Goal: Task Accomplishment & Management: Complete application form

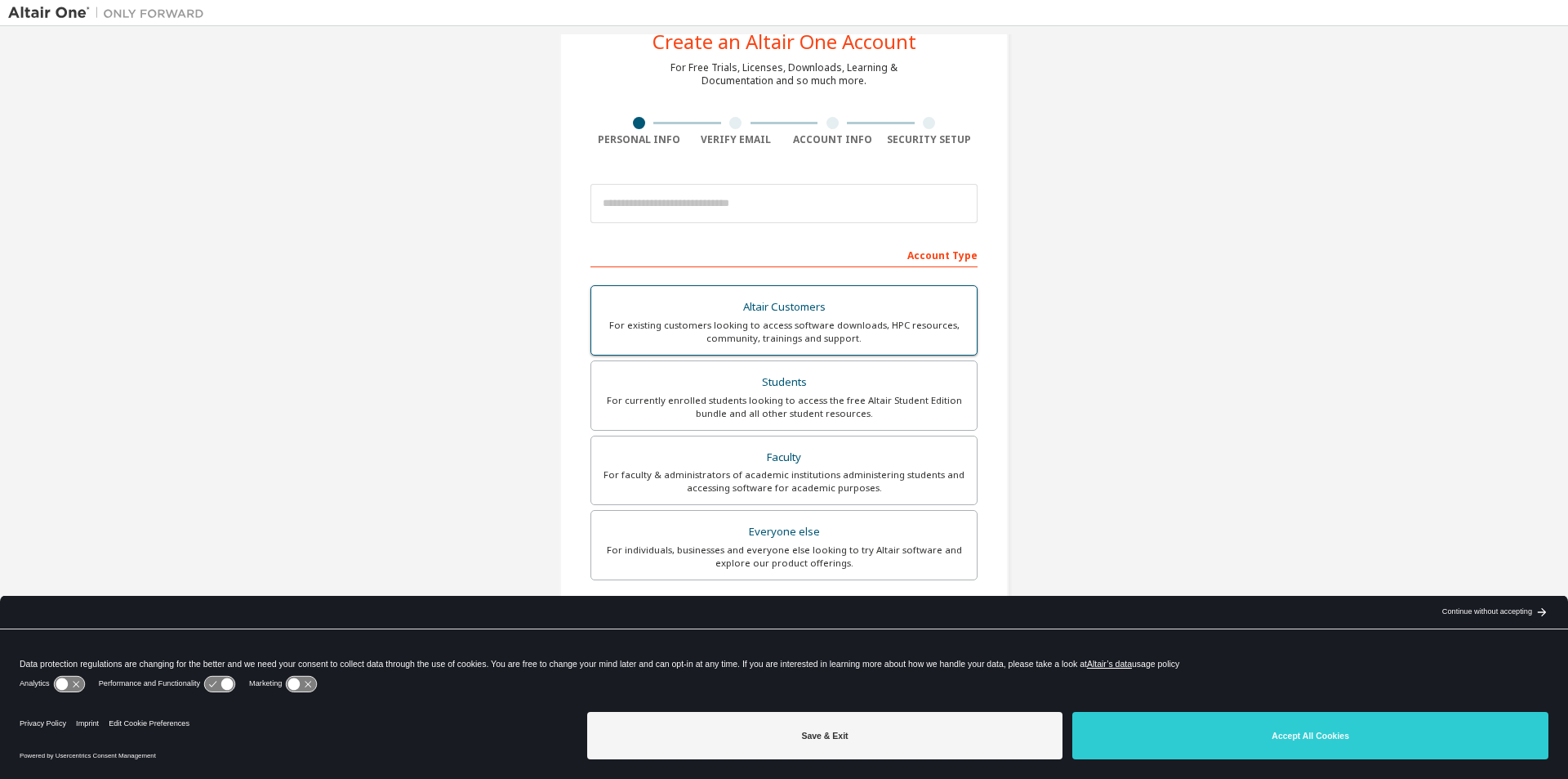
scroll to position [82, 0]
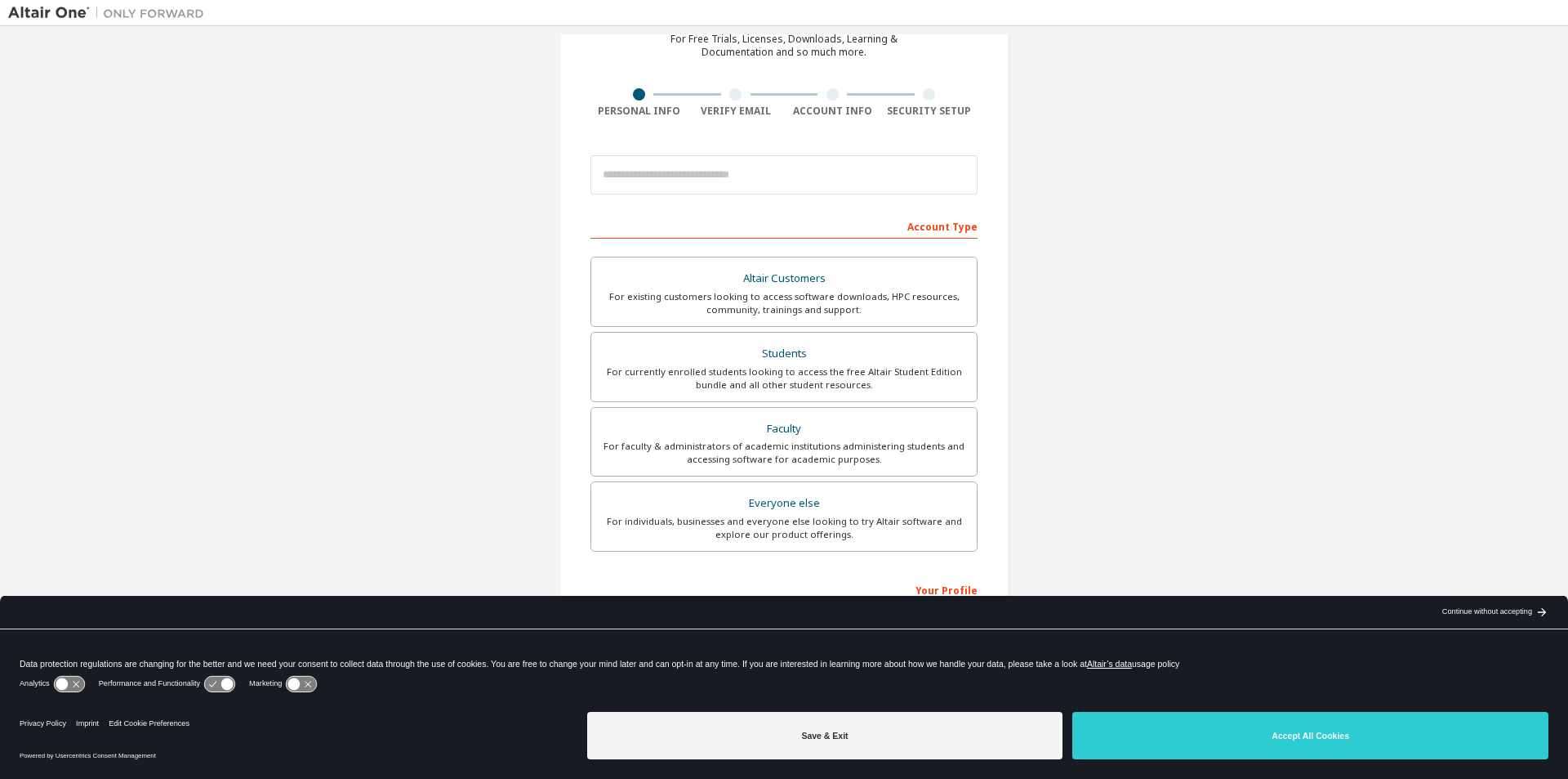
drag, startPoint x: 1165, startPoint y: 742, endPoint x: 1102, endPoint y: 714, distance: 68.9
click at [1165, 742] on button "Accept All Cookies" at bounding box center [1310, 736] width 476 height 47
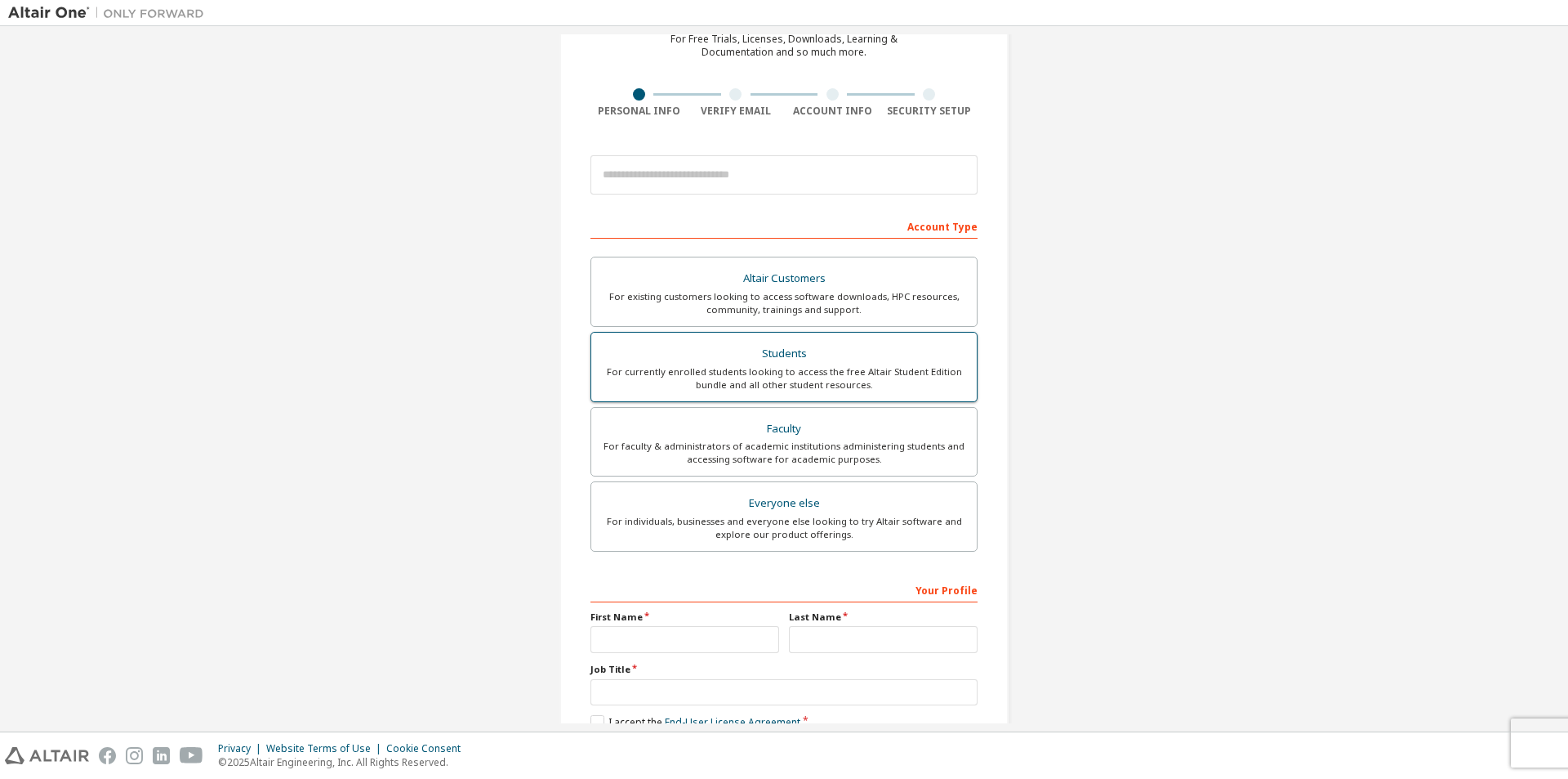
click at [785, 367] on div "For currently enrolled students looking to access the free Altair Student Editi…" at bounding box center [784, 378] width 366 height 26
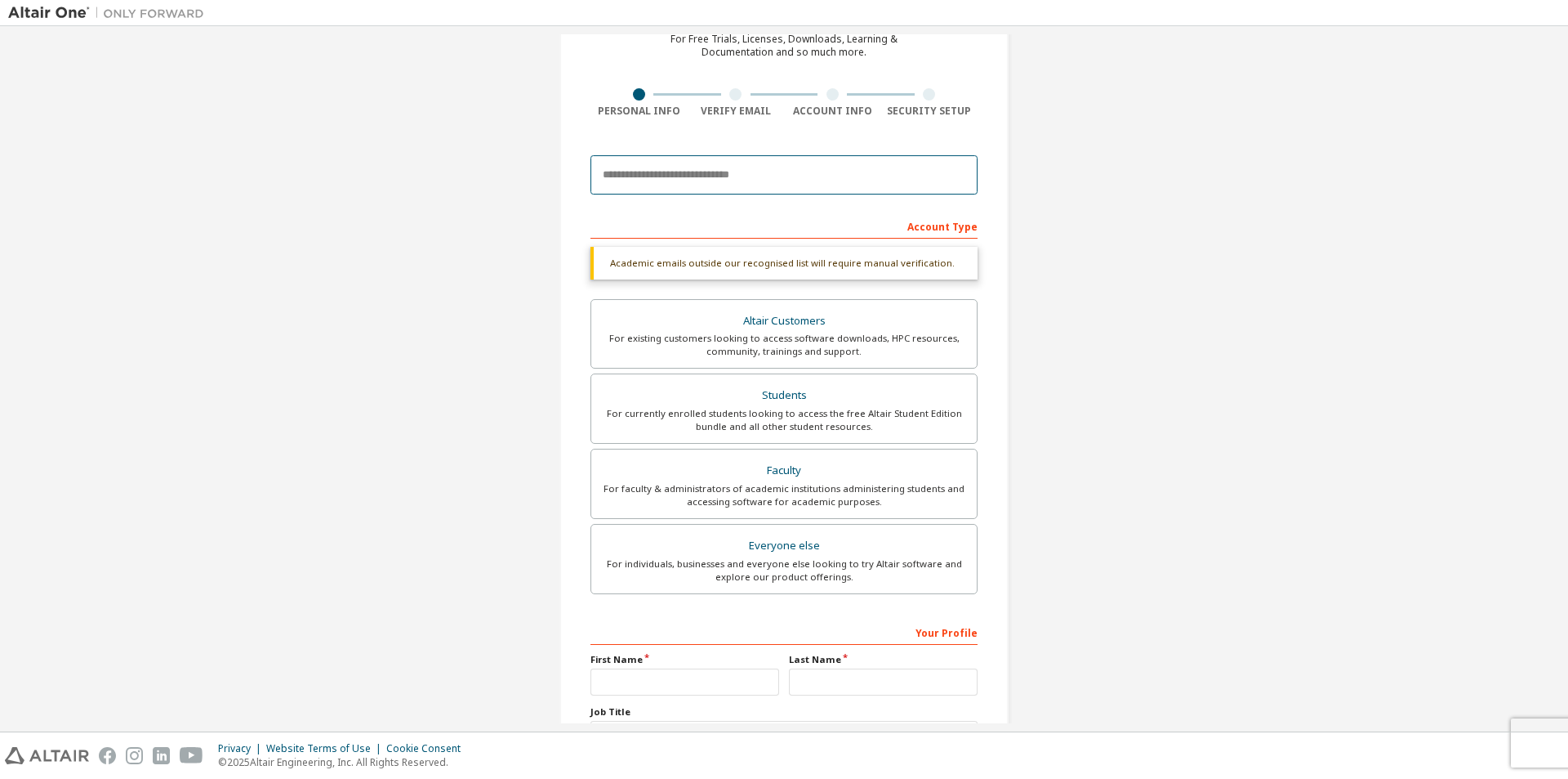
click at [663, 181] on input "email" at bounding box center [784, 175] width 387 height 39
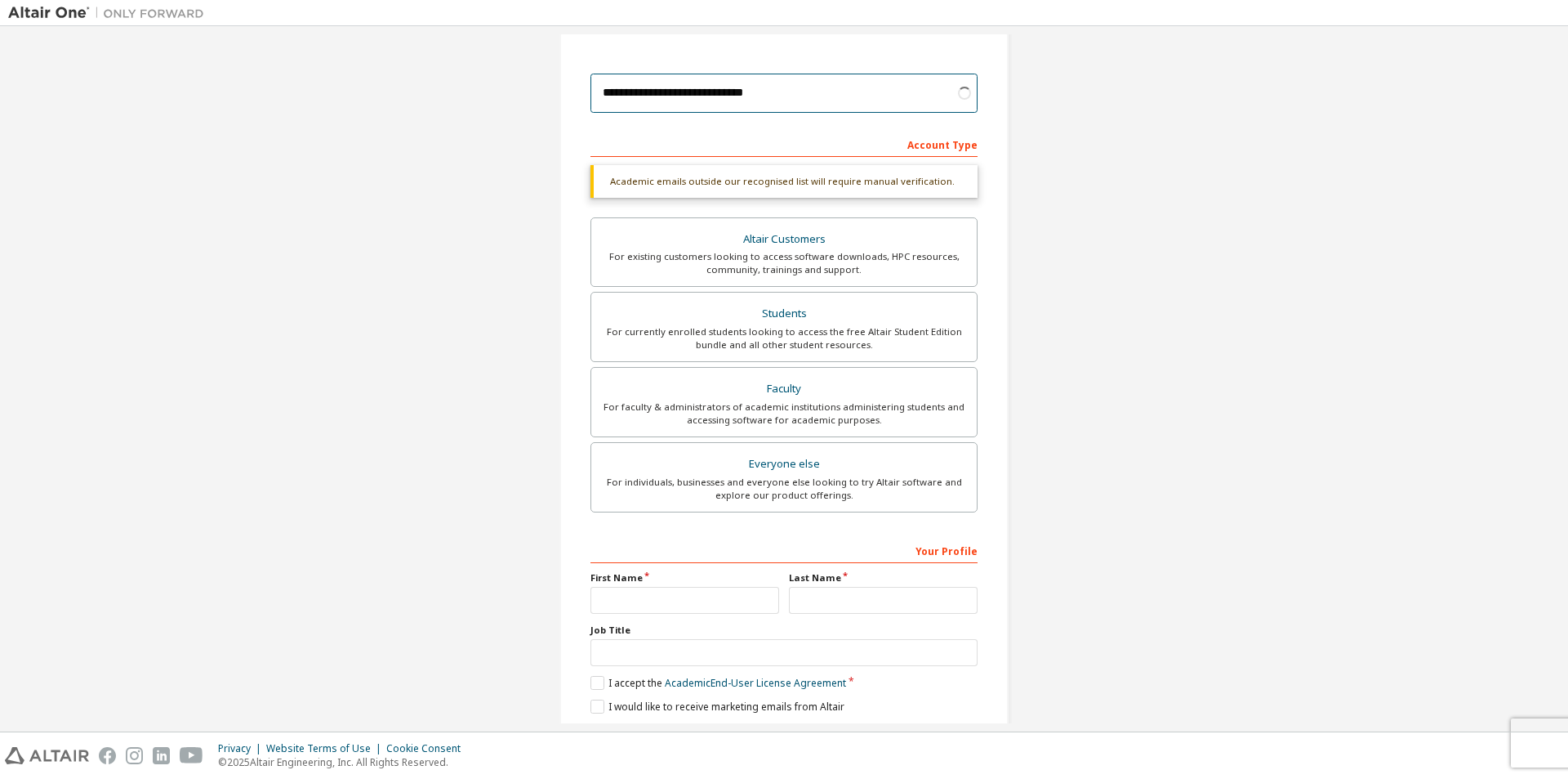
type input "**********"
click at [625, 610] on input "text" at bounding box center [685, 600] width 189 height 27
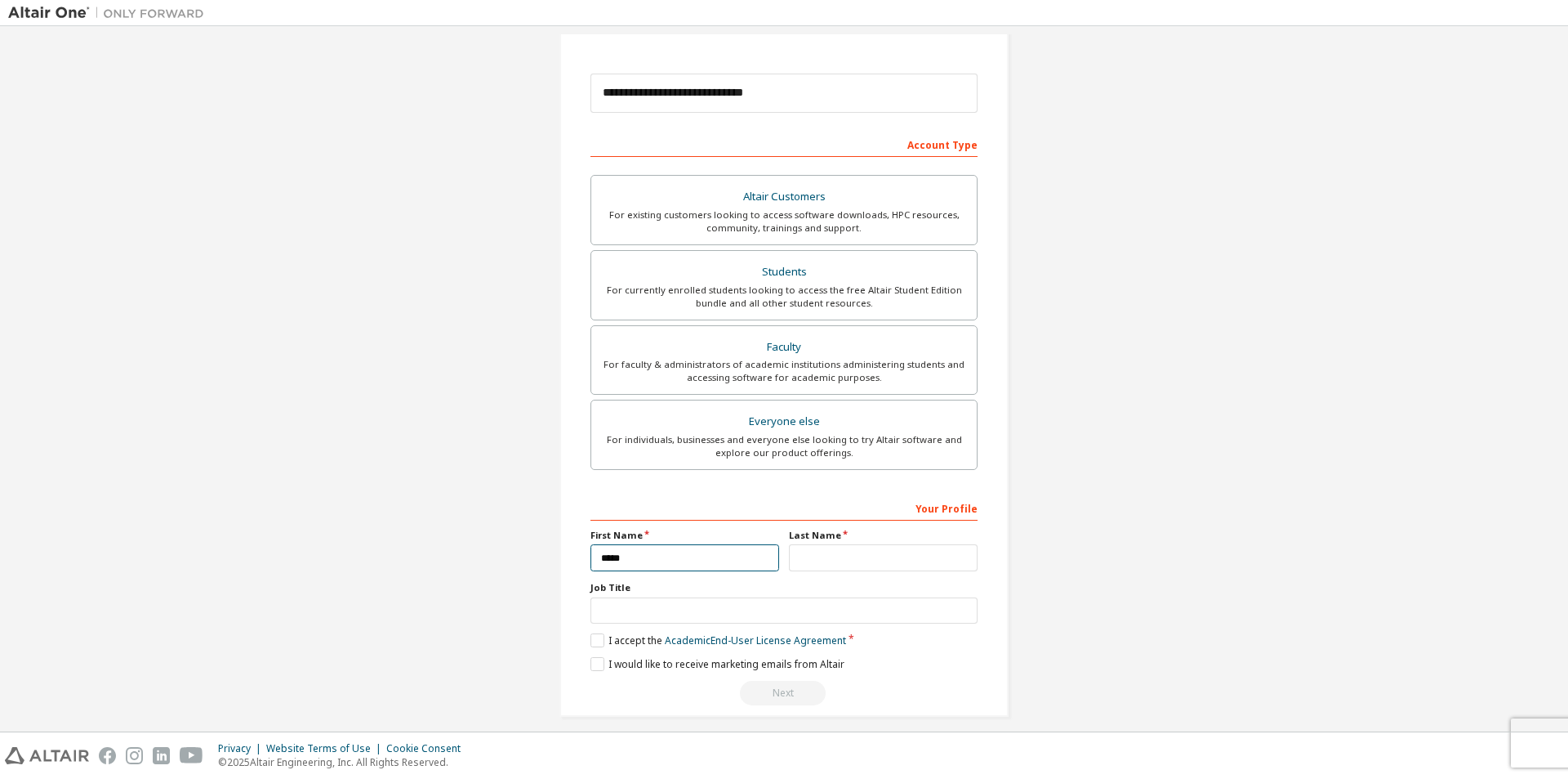
type input "*****"
click at [828, 554] on input "text" at bounding box center [883, 557] width 189 height 27
type input "******"
drag, startPoint x: 703, startPoint y: 610, endPoint x: 574, endPoint y: 585, distance: 131.4
click at [703, 610] on input "text" at bounding box center [784, 610] width 387 height 27
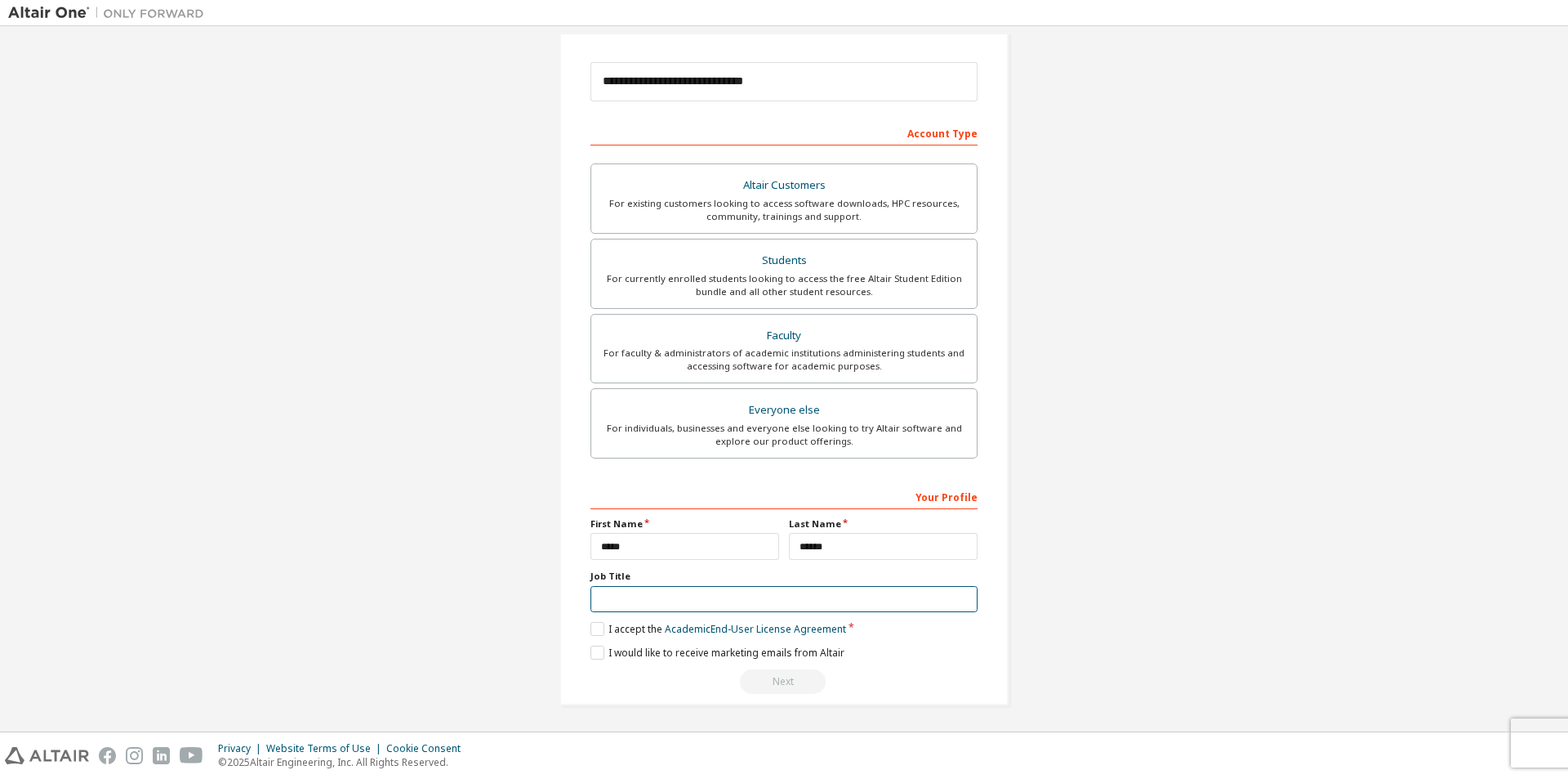
scroll to position [177, 0]
click at [591, 626] on label "I accept the Academic End-User License Agreement" at bounding box center [718, 627] width 256 height 14
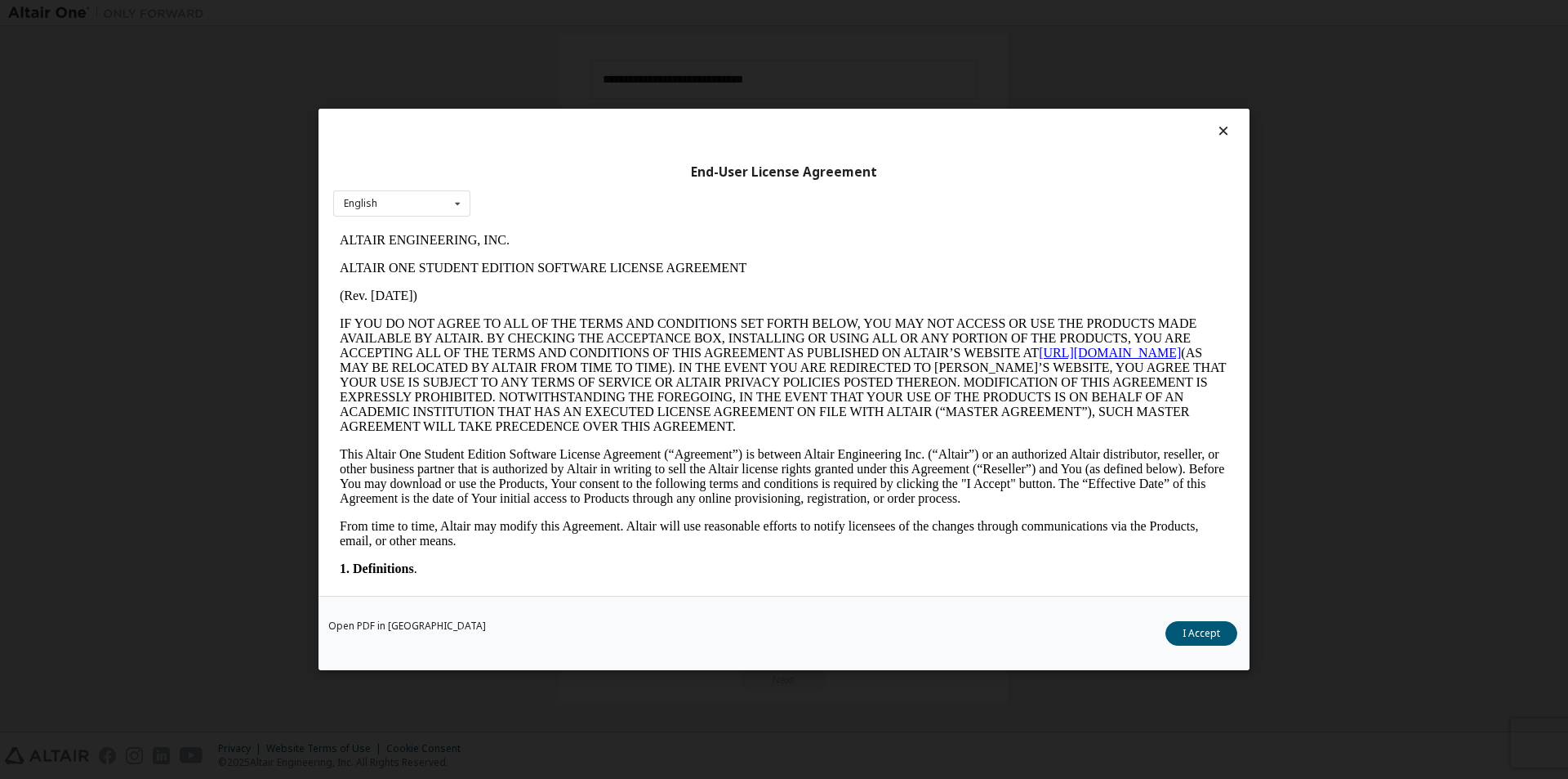
scroll to position [0, 0]
click at [445, 191] on div "English English" at bounding box center [402, 204] width 137 height 27
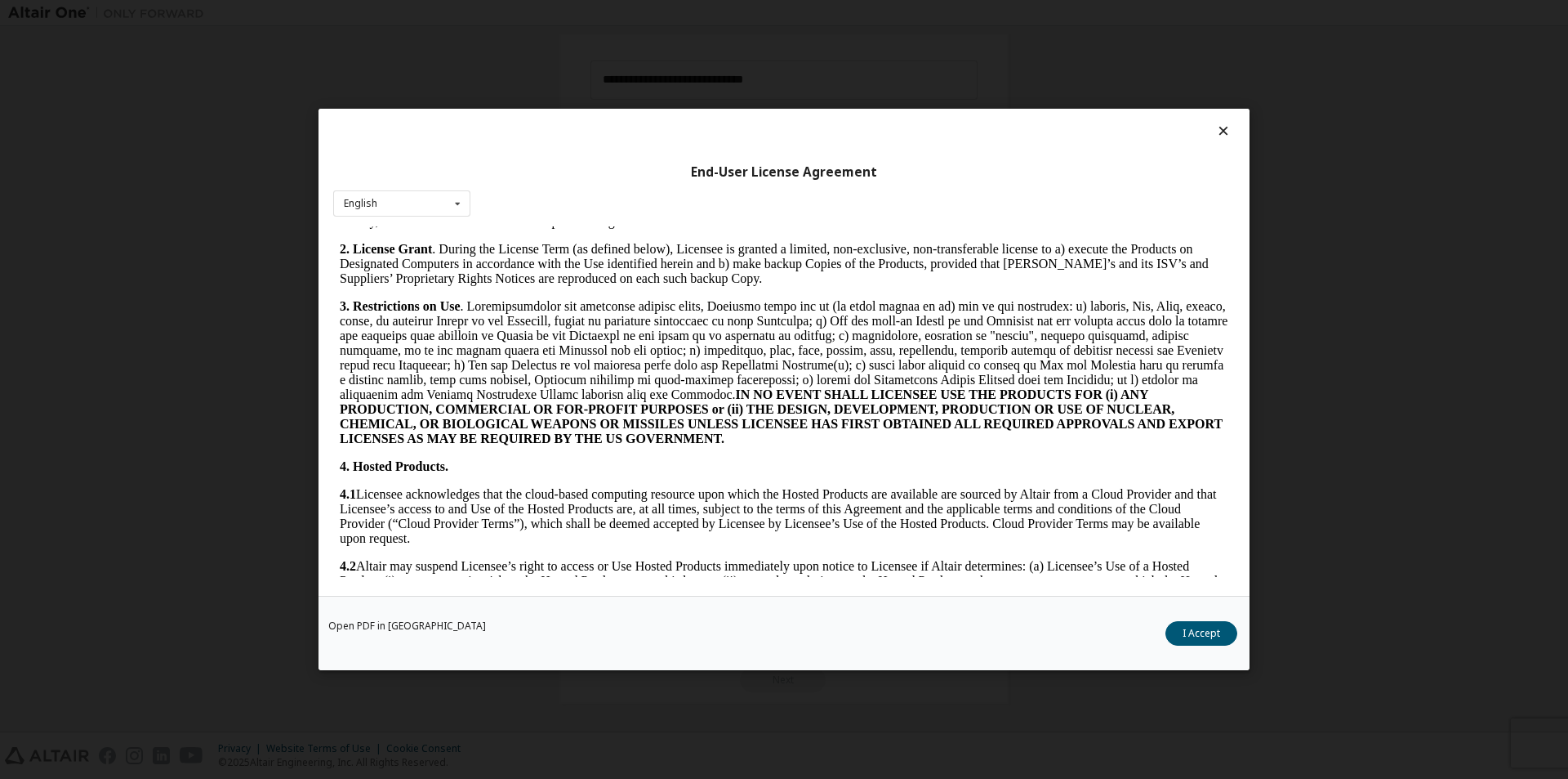
scroll to position [1062, 0]
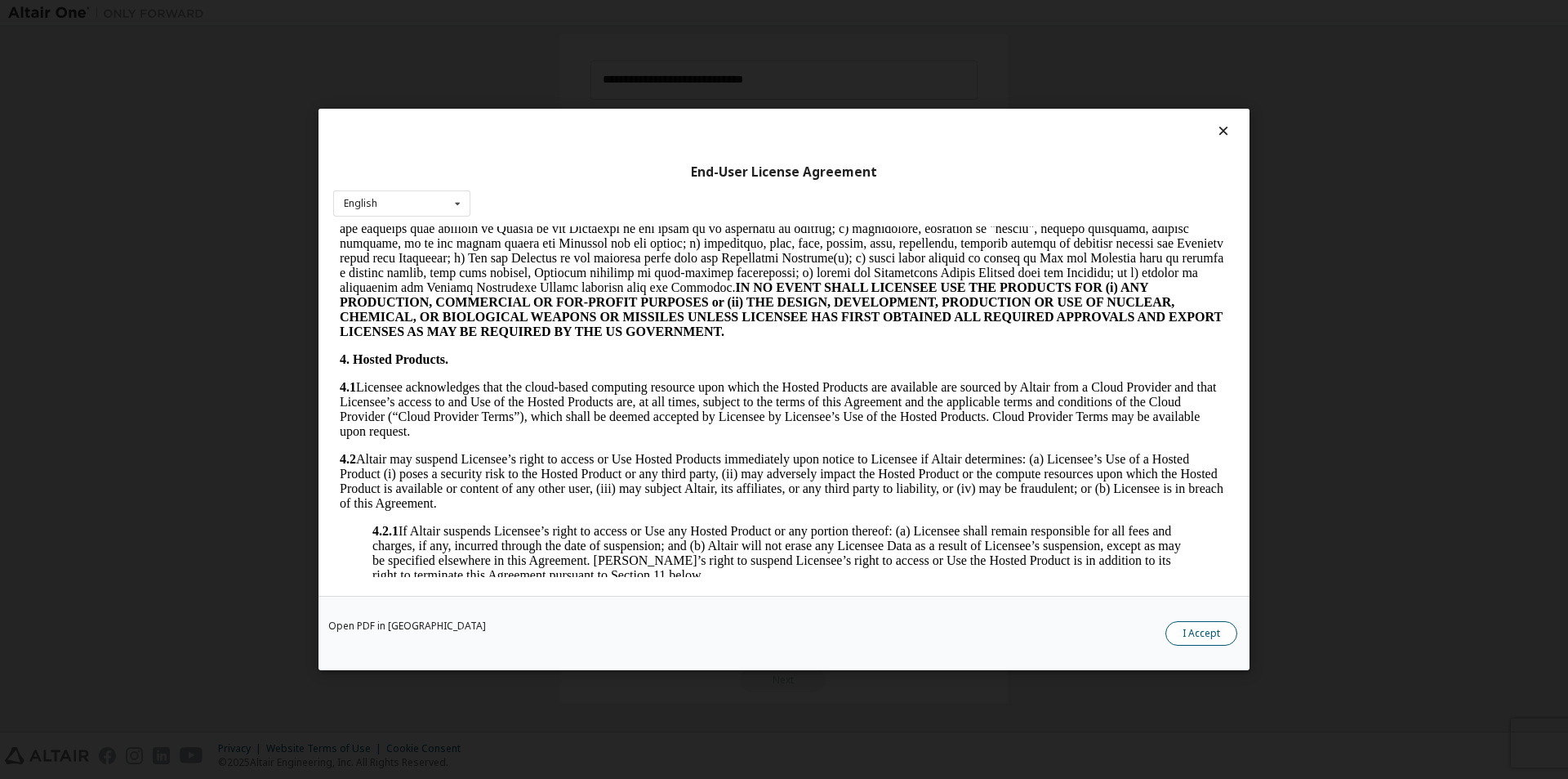
click at [1207, 642] on button "I Accept" at bounding box center [1202, 633] width 72 height 25
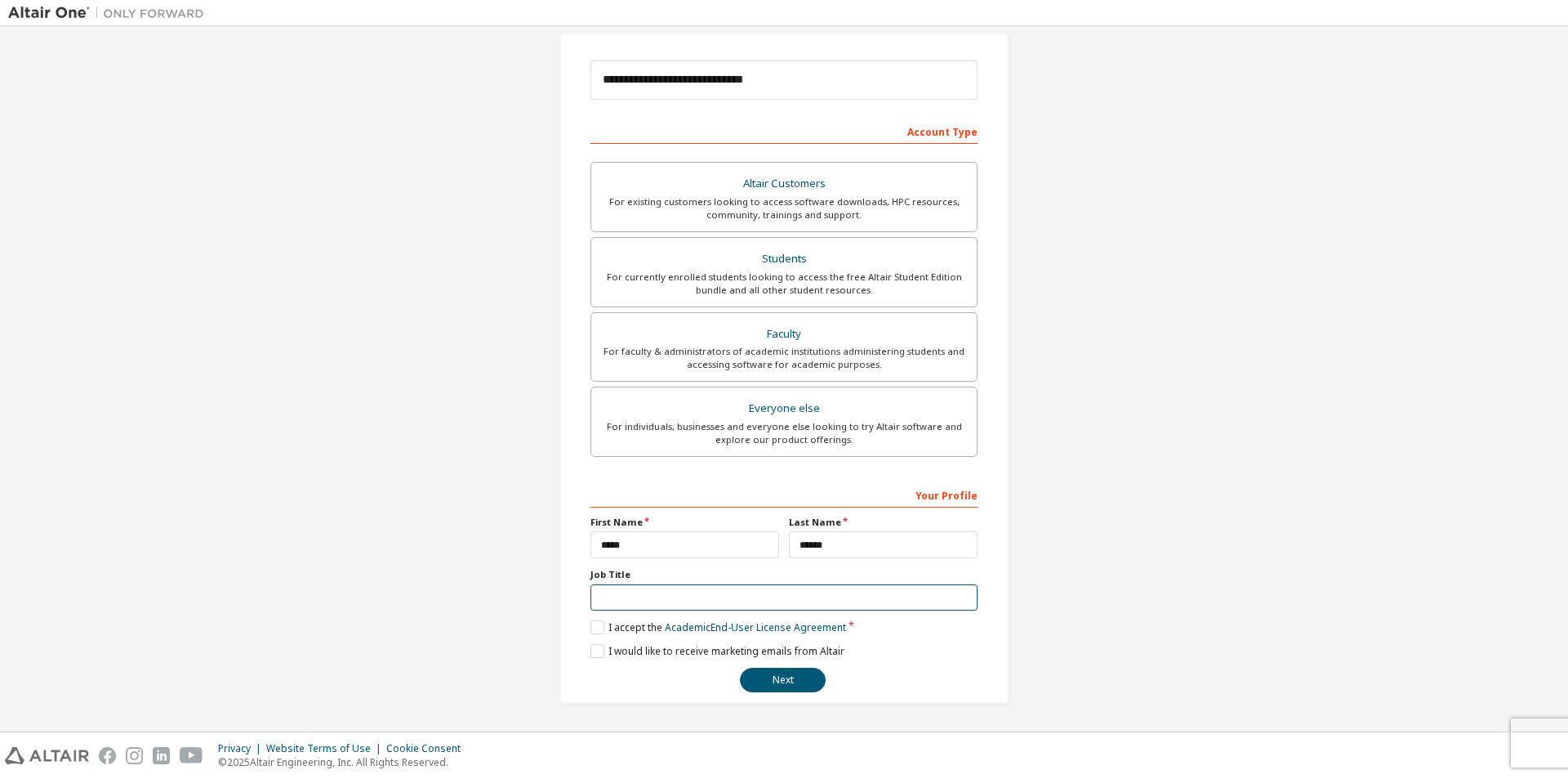
click at [633, 598] on input "text" at bounding box center [784, 597] width 387 height 27
click at [478, 557] on div "**********" at bounding box center [784, 290] width 1552 height 865
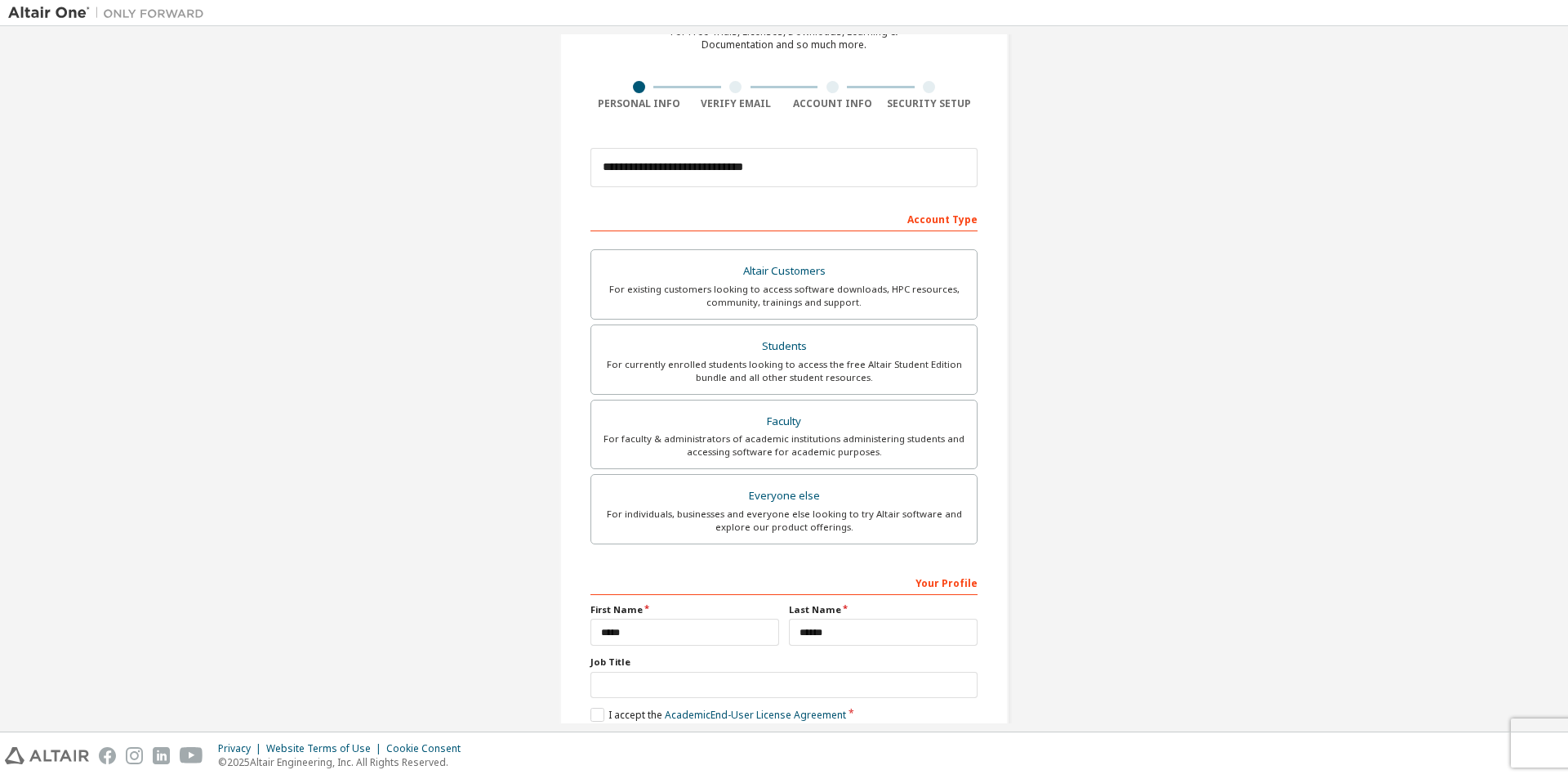
scroll to position [177, 0]
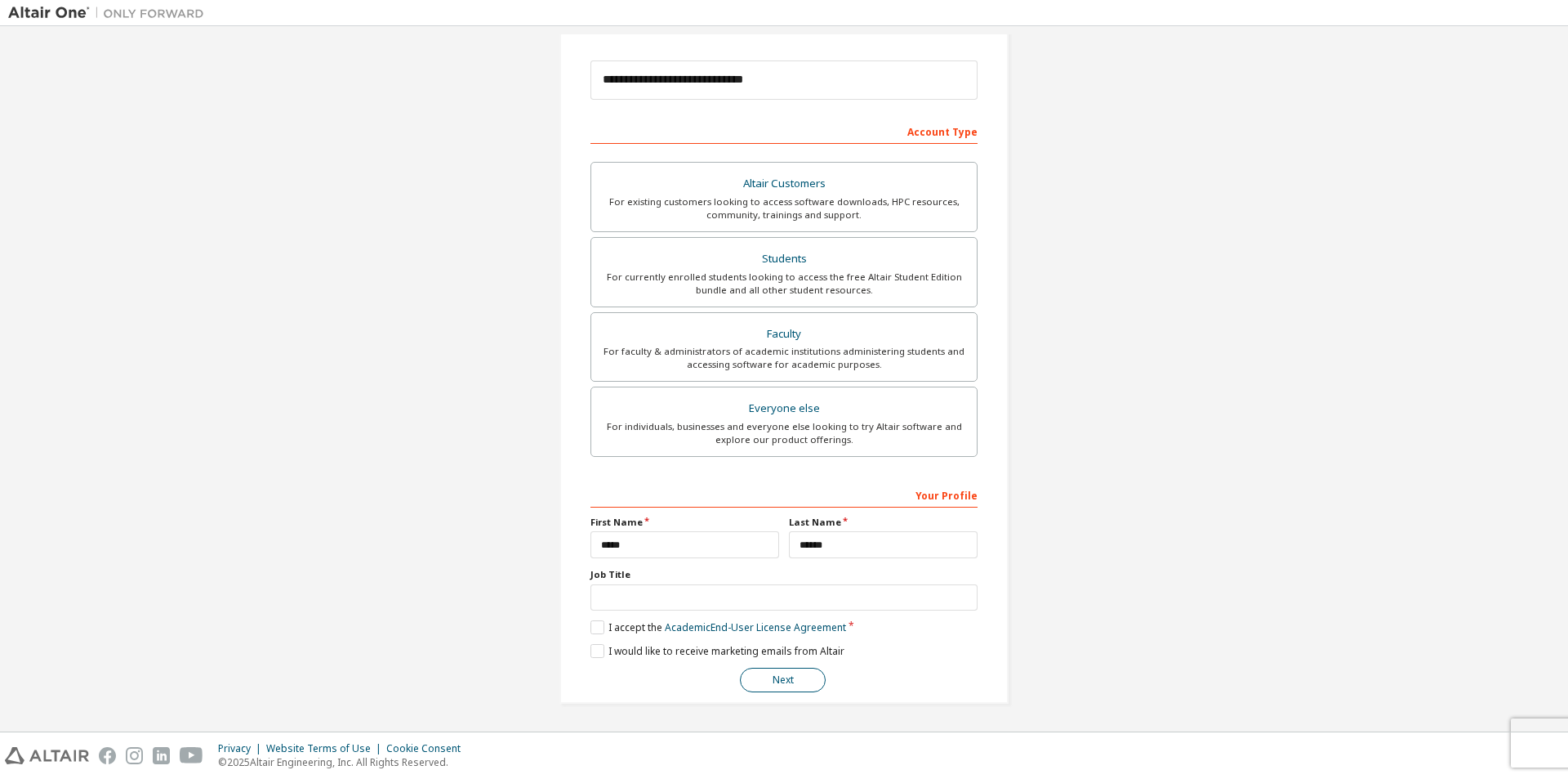
click at [768, 684] on button "Next" at bounding box center [783, 680] width 86 height 25
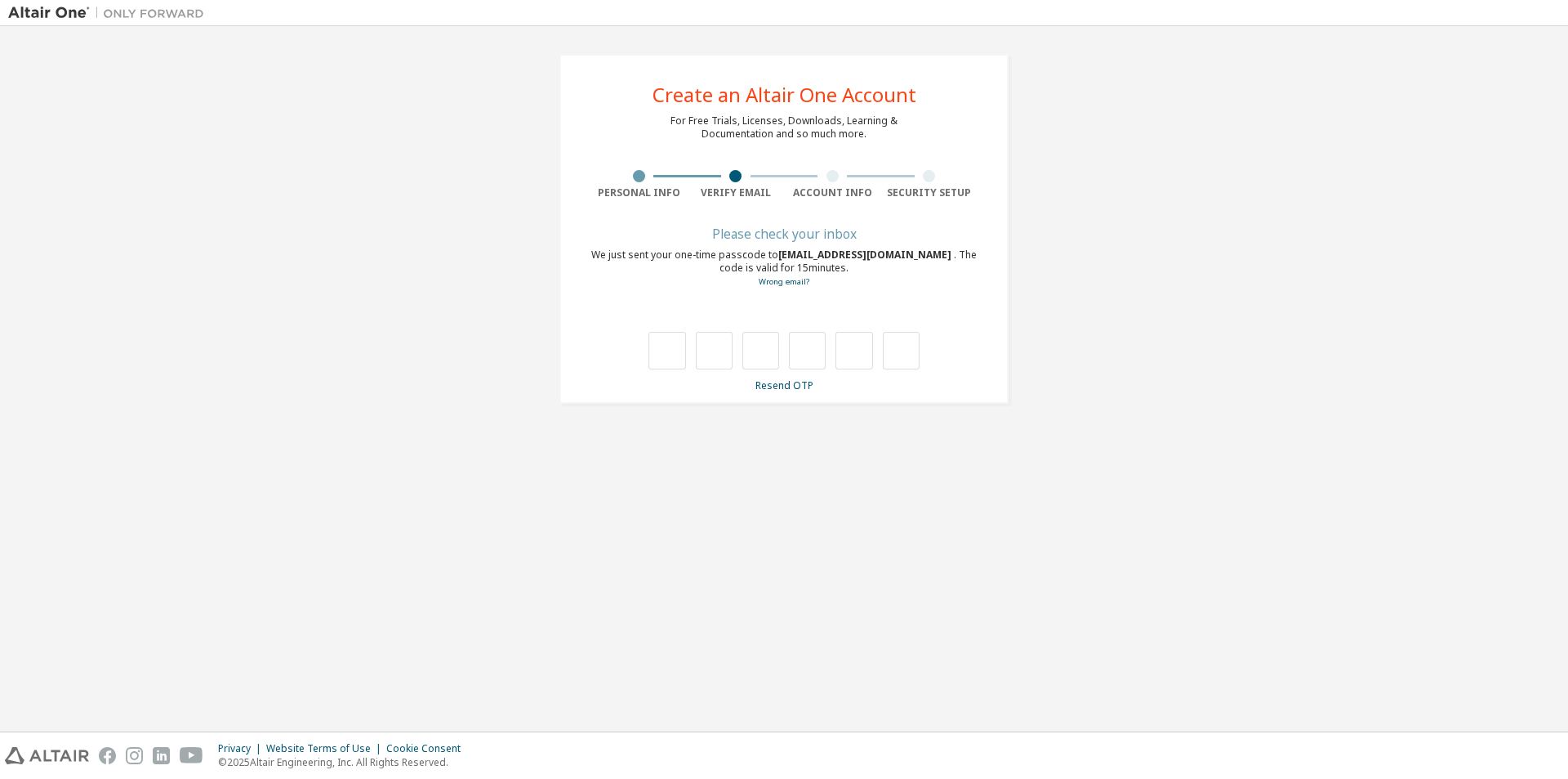
scroll to position [0, 0]
click at [672, 350] on input "text" at bounding box center [667, 350] width 37 height 38
click at [803, 282] on link "Wrong email?" at bounding box center [784, 281] width 51 height 11
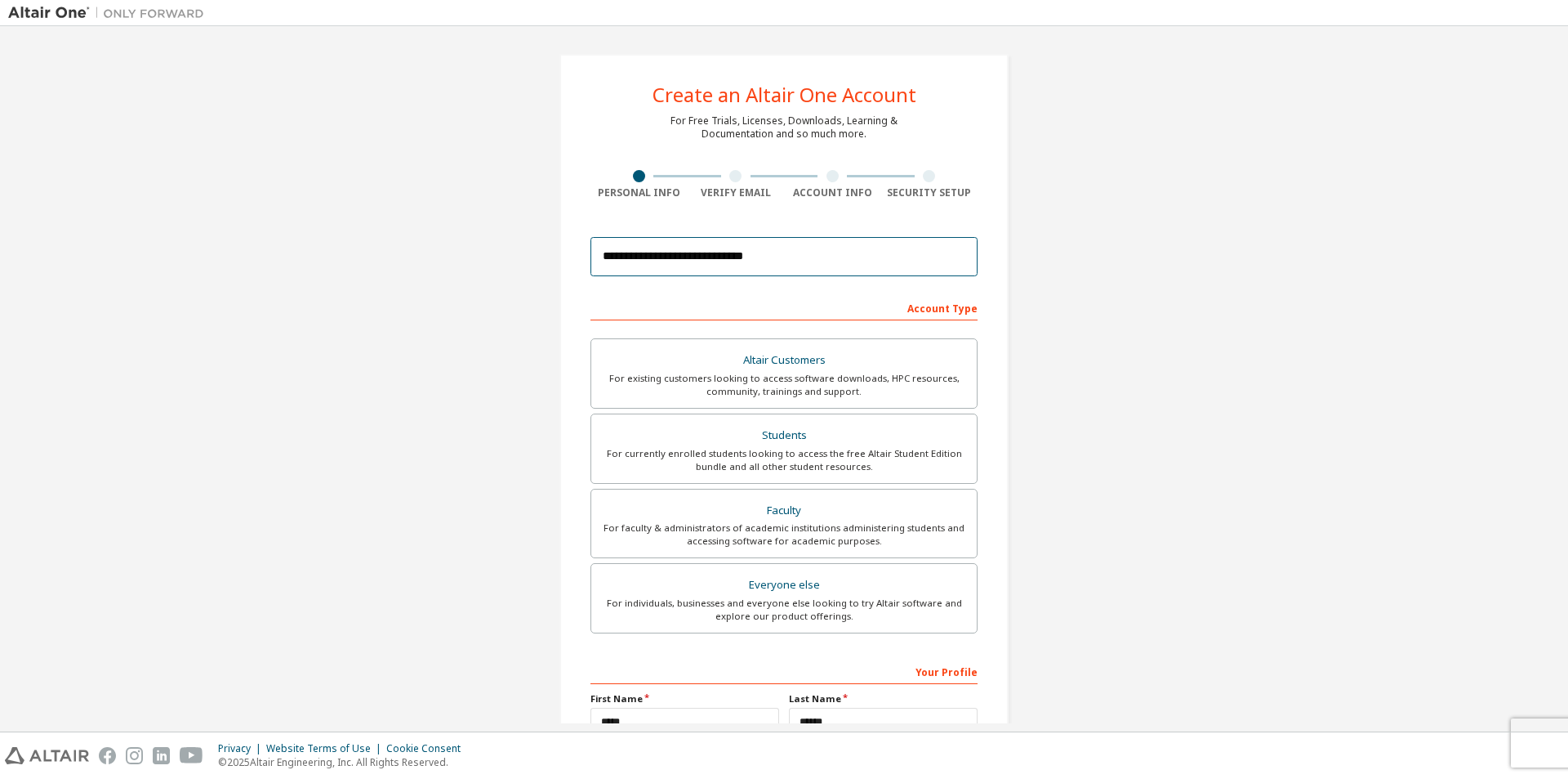
click at [633, 262] on input "**********" at bounding box center [784, 257] width 387 height 39
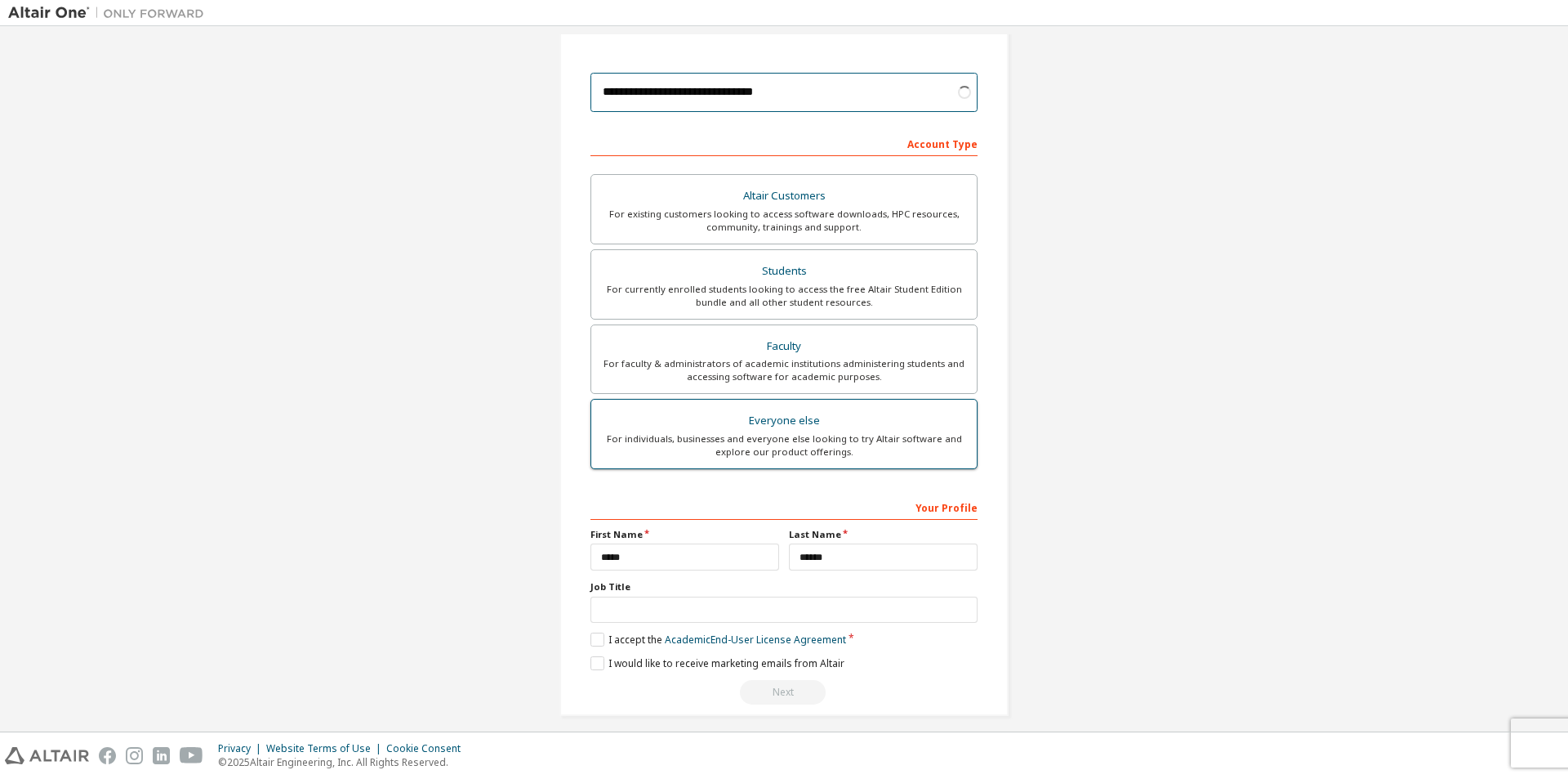
scroll to position [177, 0]
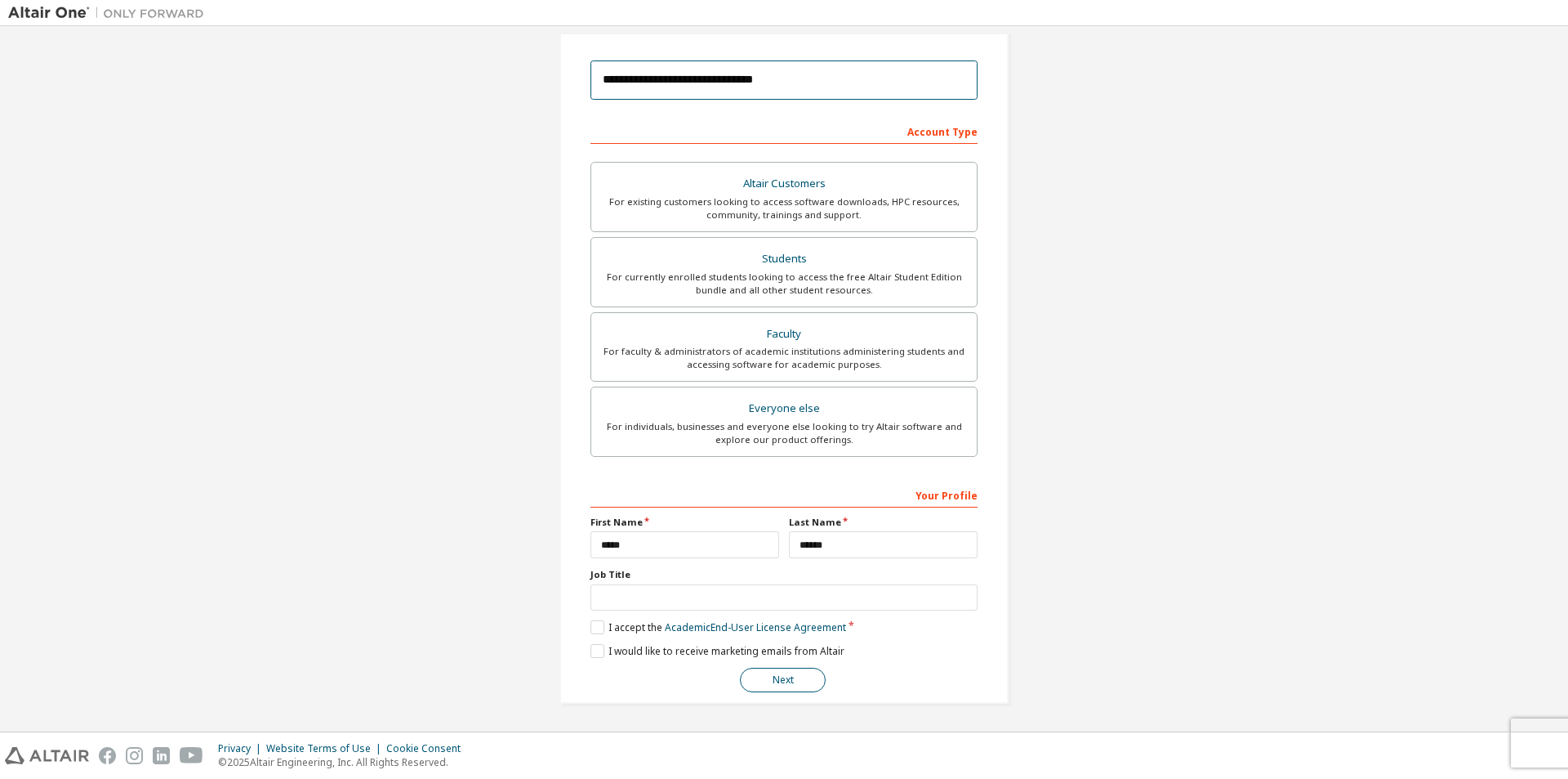
type input "**********"
click at [781, 680] on button "Next" at bounding box center [783, 680] width 86 height 25
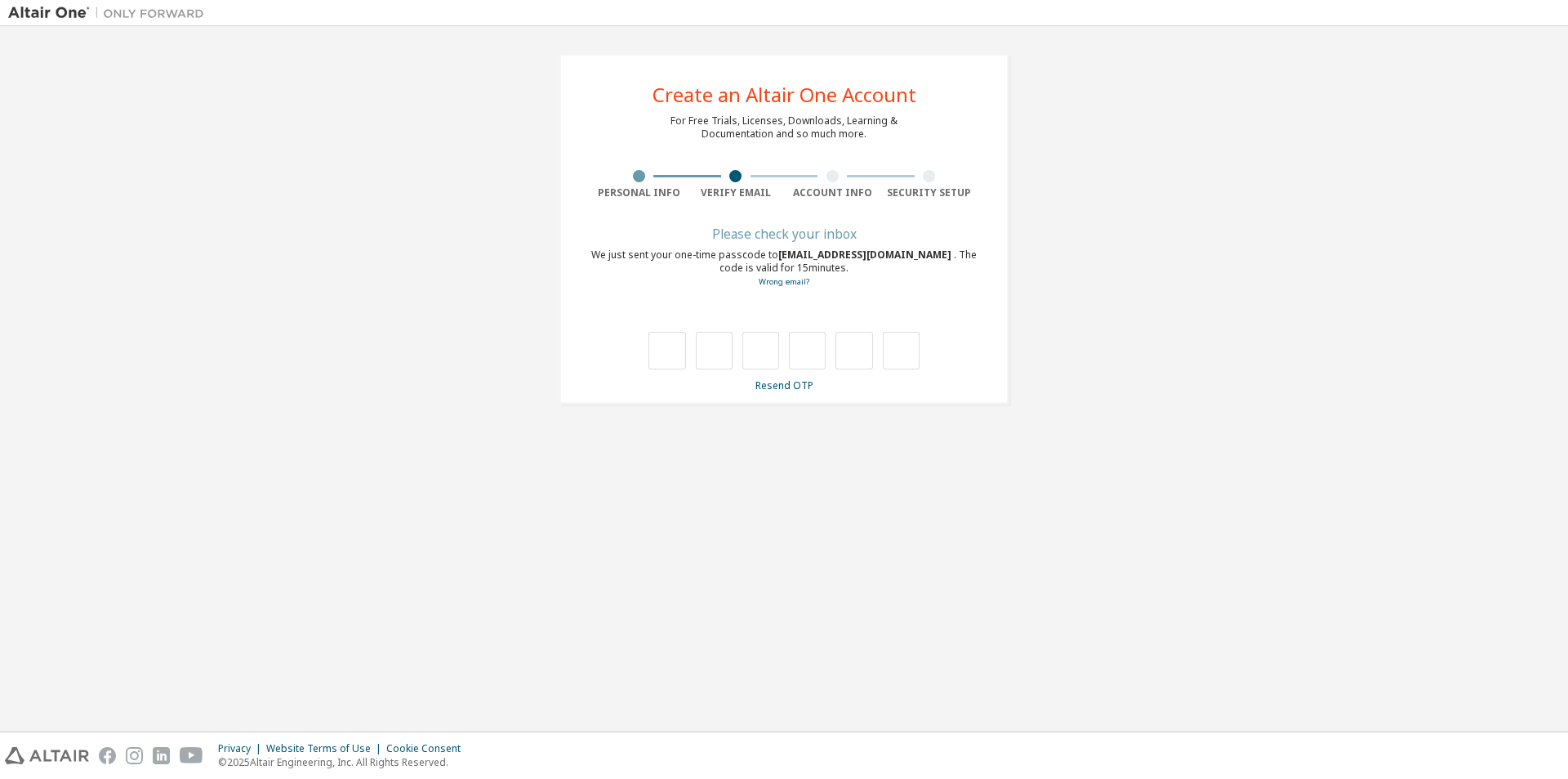
type input "*"
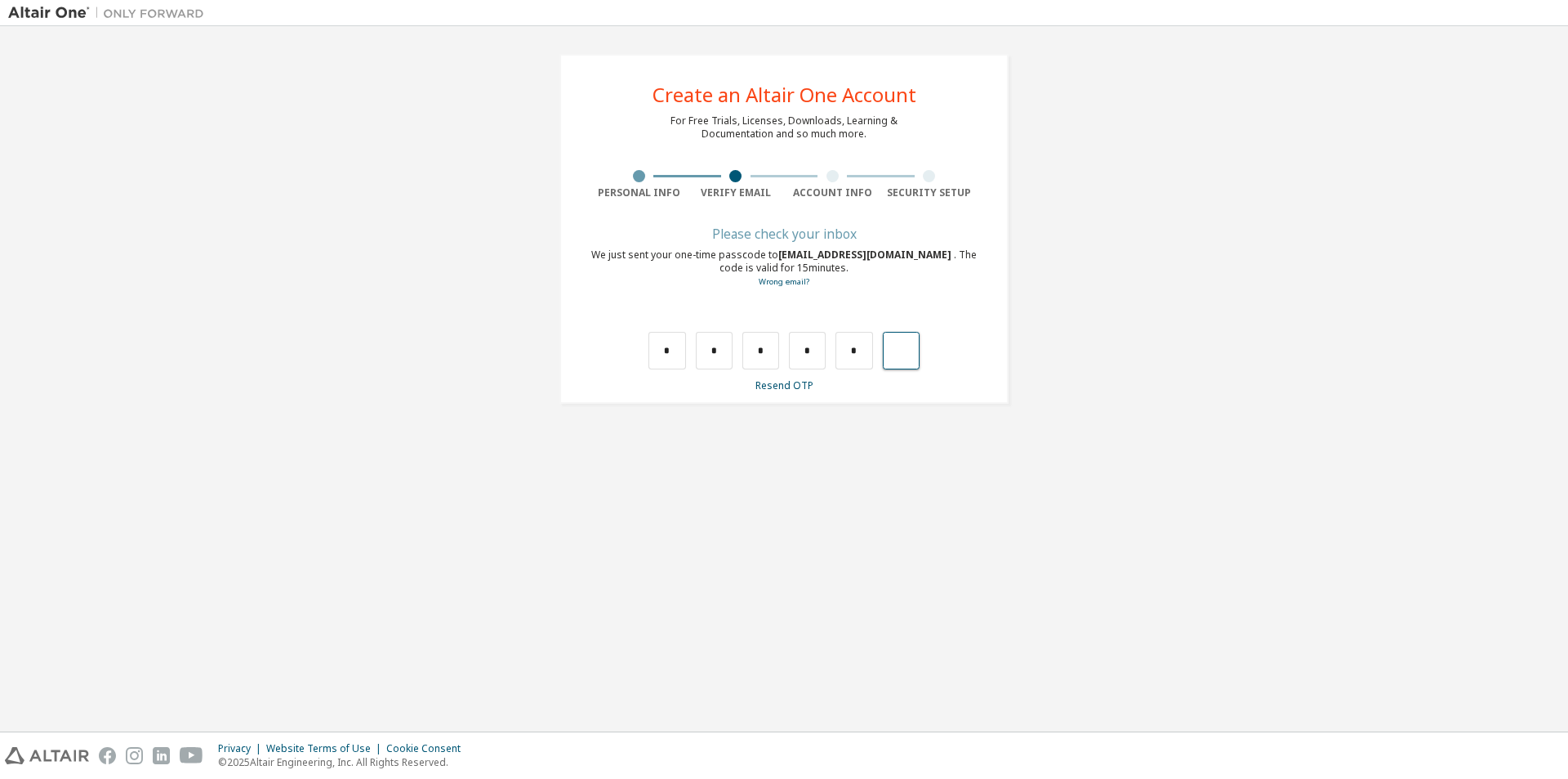
type input "*"
